Goal: Information Seeking & Learning: Learn about a topic

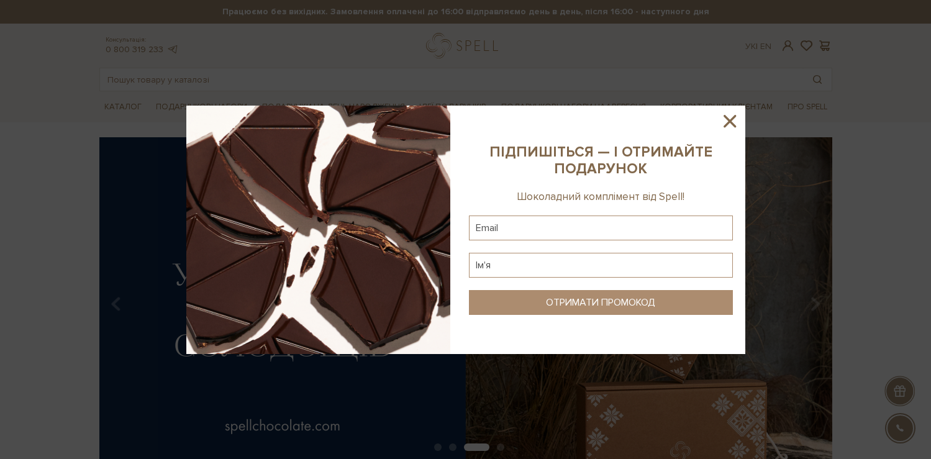
click at [733, 127] on icon at bounding box center [729, 121] width 21 height 21
